Goal: Information Seeking & Learning: Learn about a topic

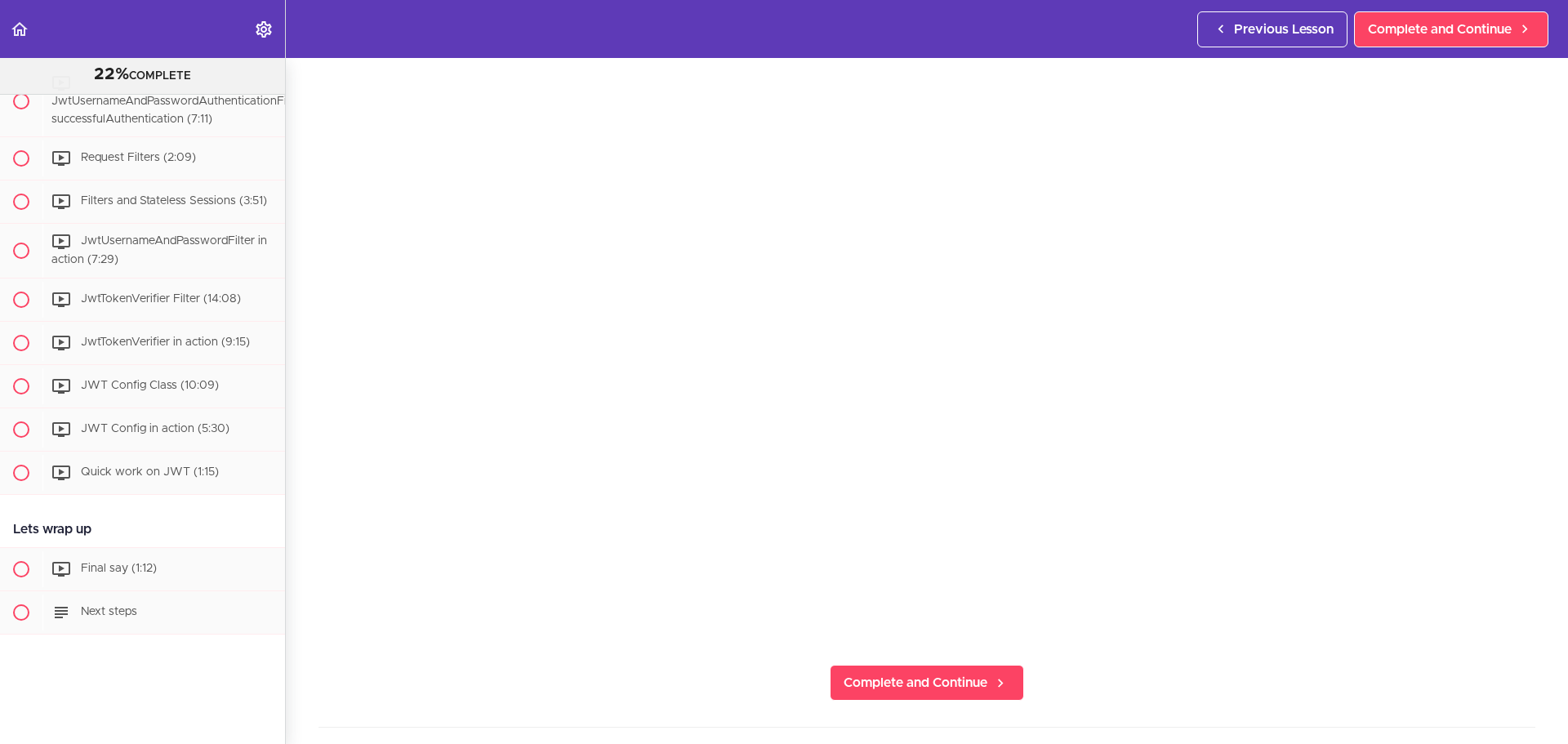
scroll to position [207, 0]
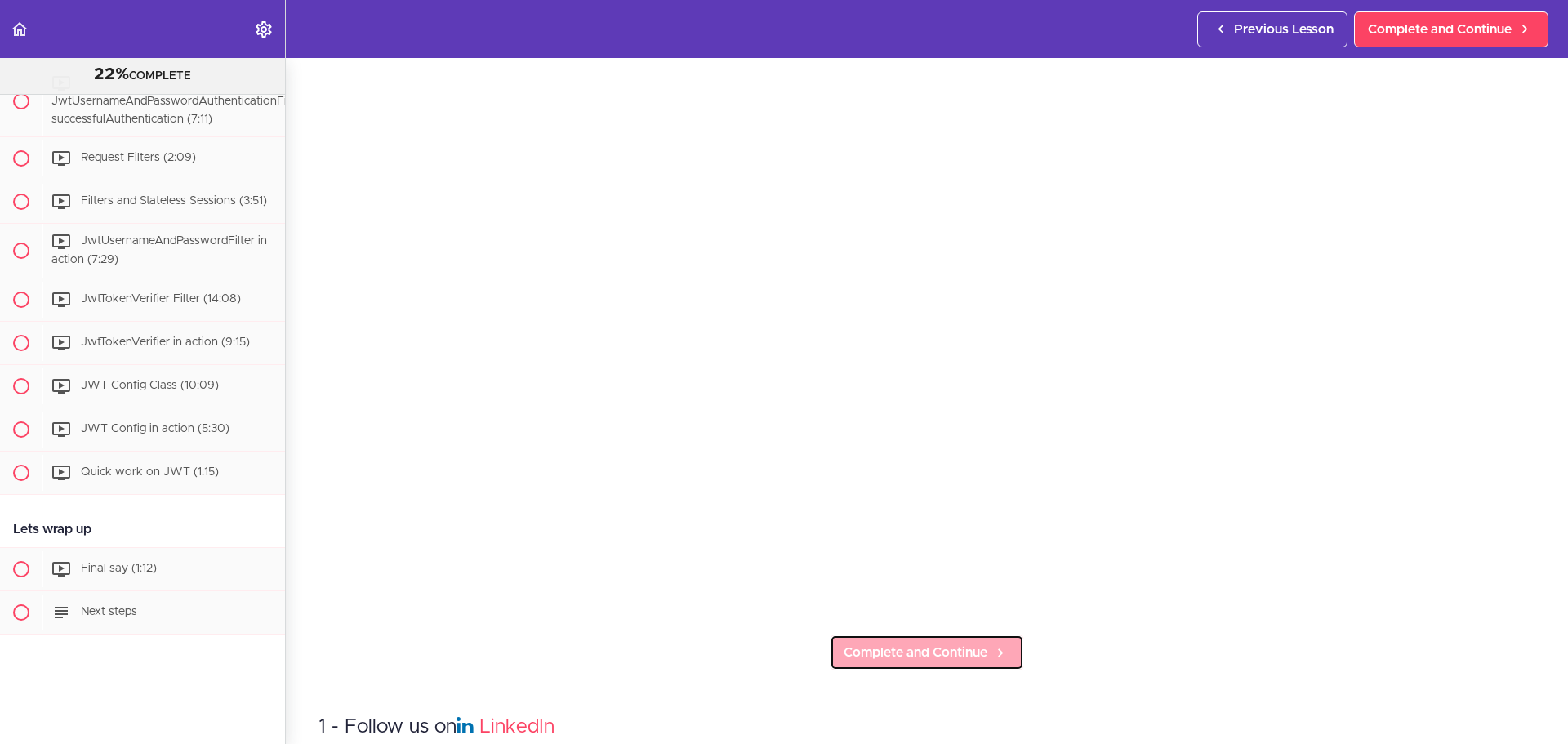
click at [843, 644] on span "Complete and Continue" at bounding box center [915, 652] width 144 height 19
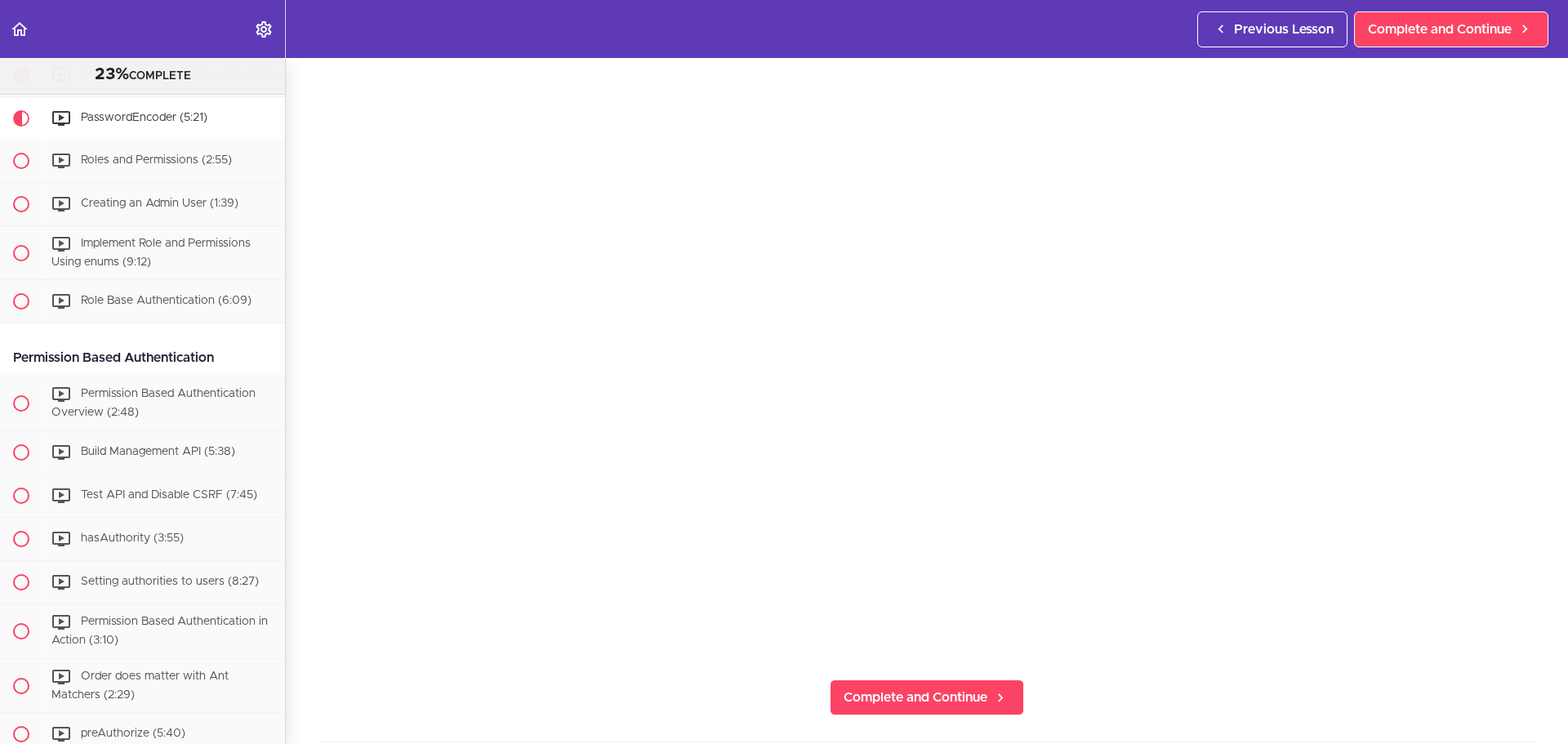
scroll to position [162, 0]
click at [881, 687] on span "Complete and Continue" at bounding box center [915, 697] width 144 height 19
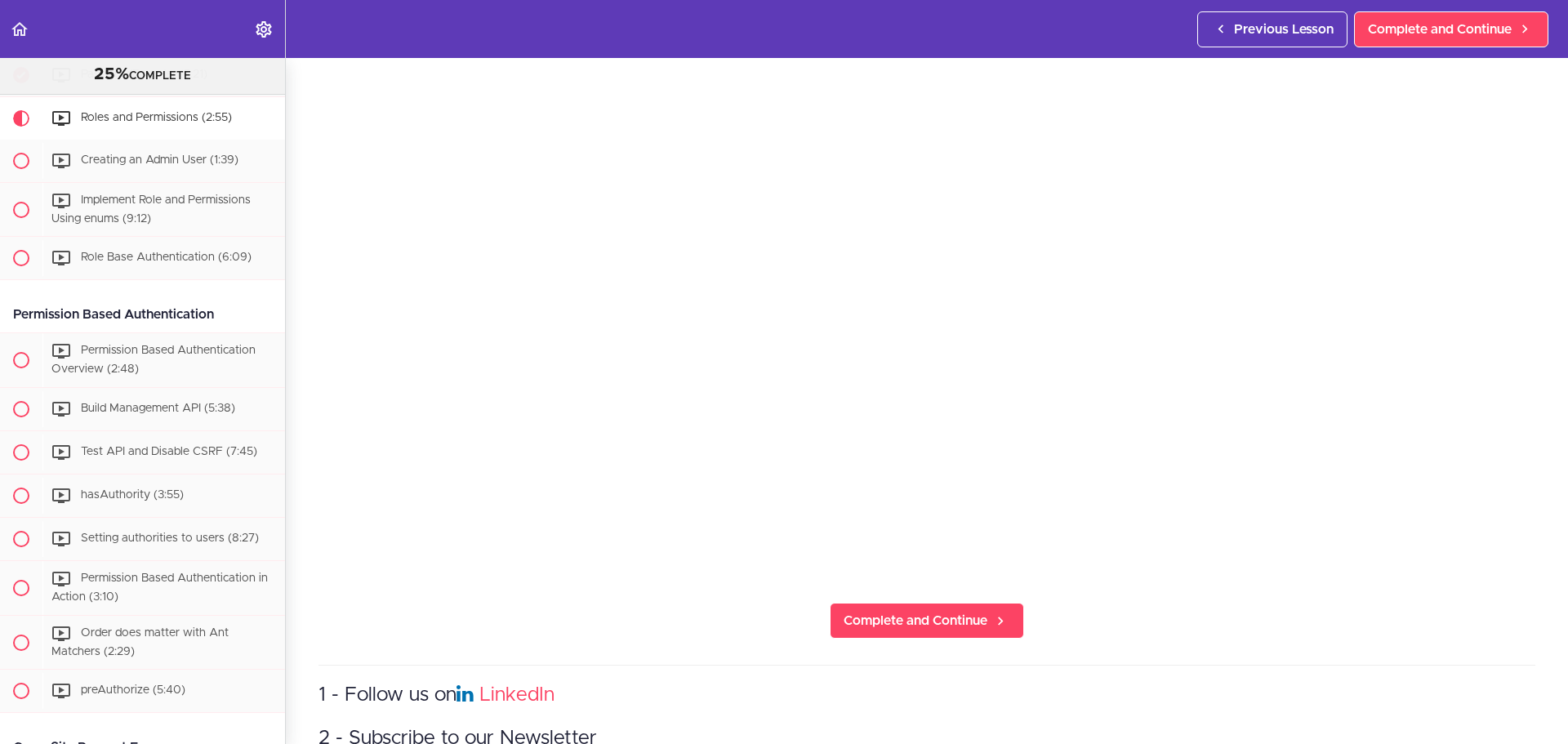
scroll to position [242, 0]
click at [899, 641] on section "Spring Security 25% COMPLETE Lets Bootstrap Join the Community Quick word befor…" at bounding box center [784, 400] width 1568 height 686
click at [908, 627] on link "Complete and Continue" at bounding box center [926, 617] width 194 height 36
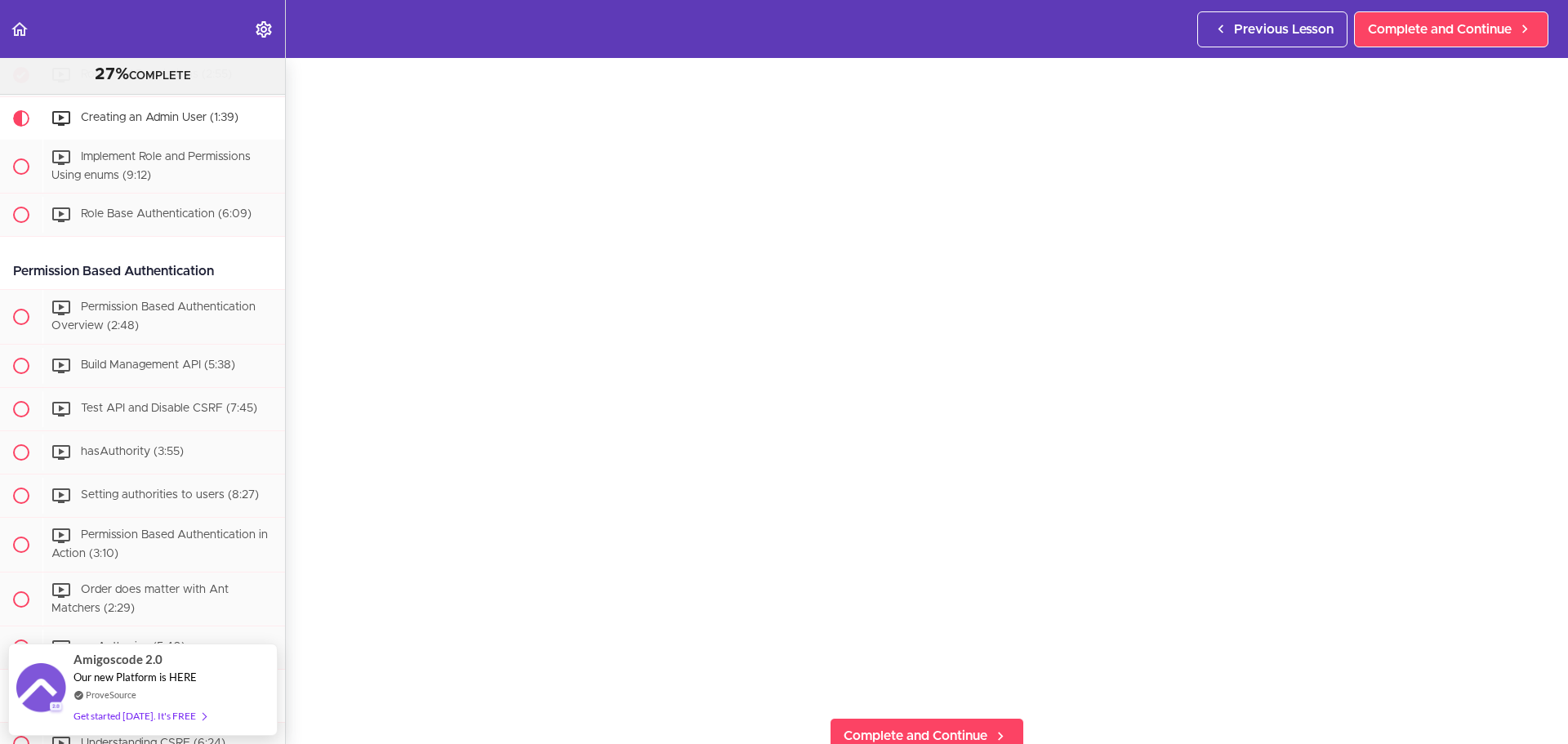
scroll to position [125, 0]
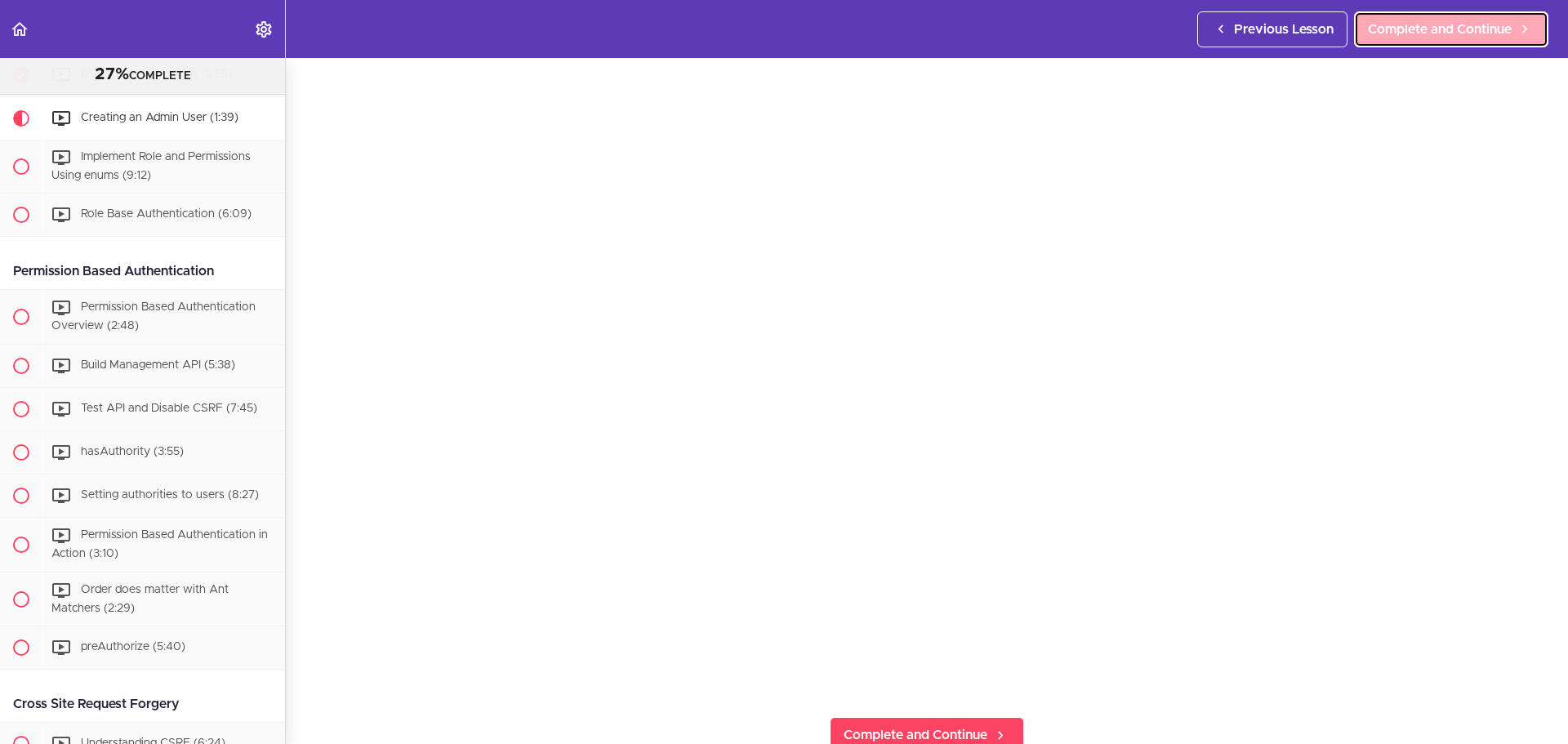
click at [1520, 32] on icon at bounding box center [1525, 28] width 19 height 17
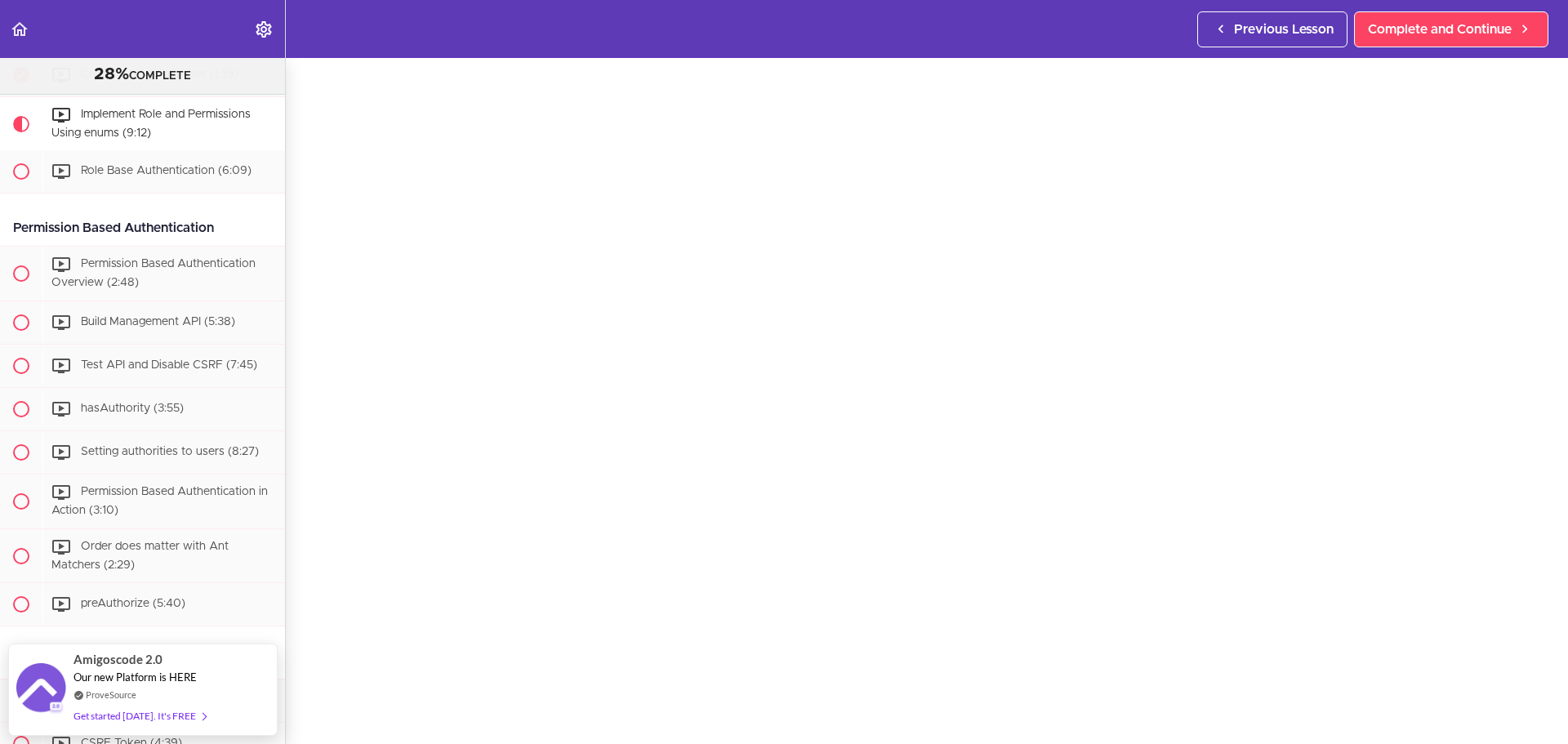
scroll to position [70, 0]
